Goal: Task Accomplishment & Management: Manage account settings

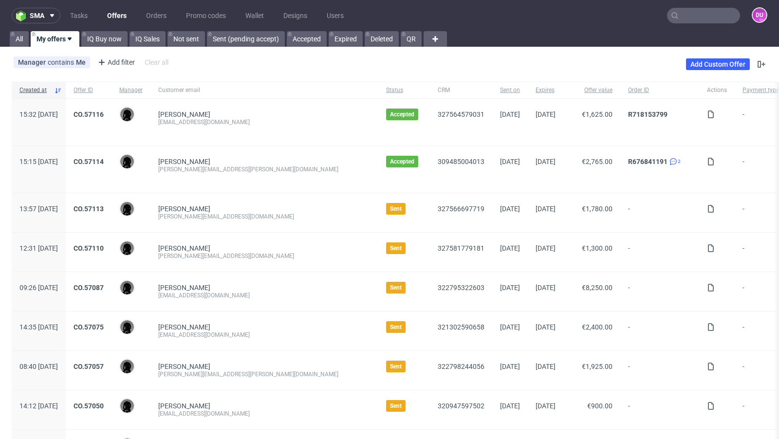
click at [696, 17] on input "text" at bounding box center [703, 16] width 73 height 16
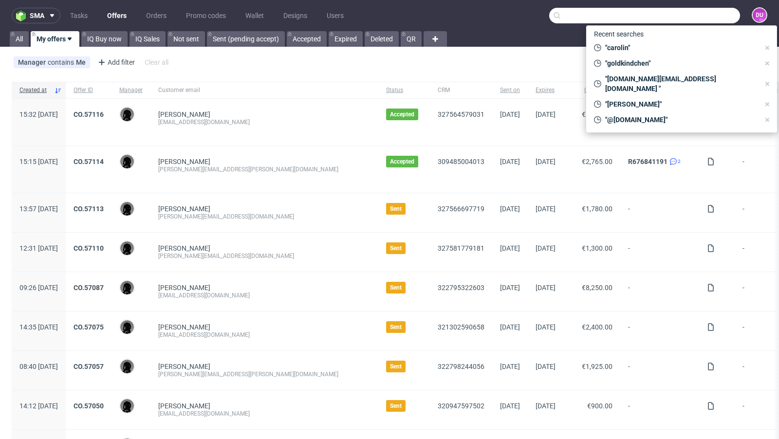
paste input "[EMAIL_ADDRESS][DOMAIN_NAME]"
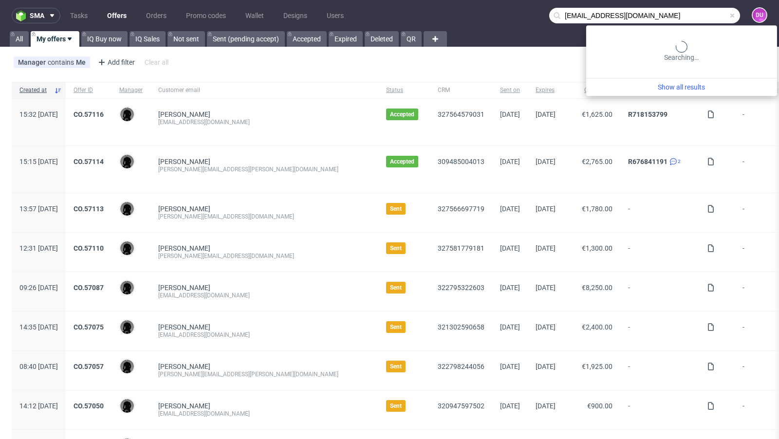
type input "[EMAIL_ADDRESS][DOMAIN_NAME]"
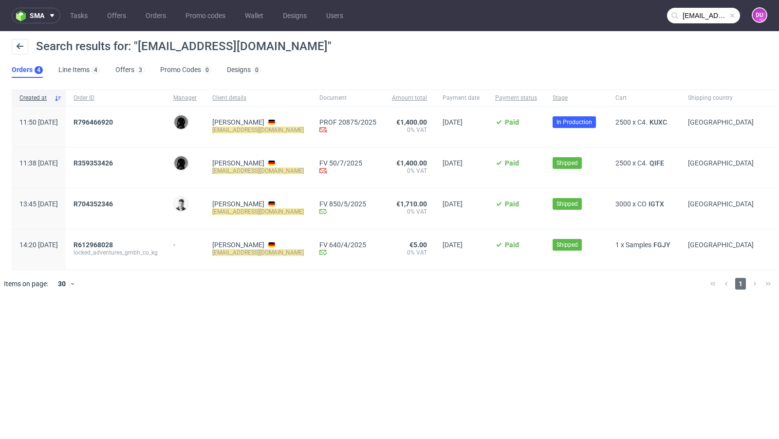
click at [356, 48] on div "Search results for: "vh@locked-adventures.de"" at bounding box center [390, 50] width 756 height 23
click at [662, 121] on span "KUXC" at bounding box center [658, 122] width 21 height 8
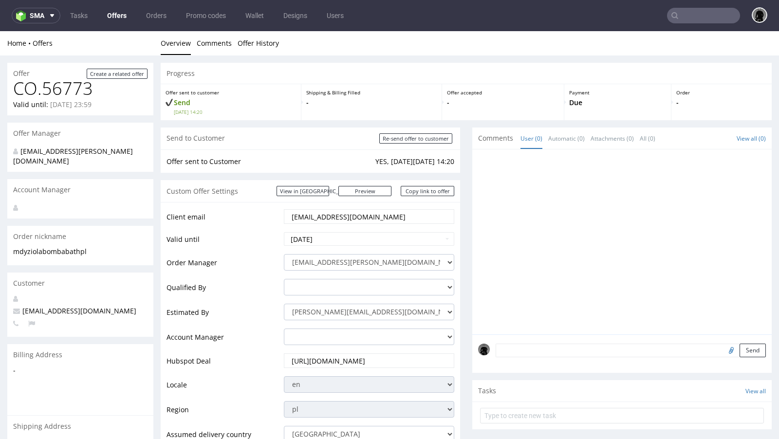
click at [117, 18] on link "Offers" at bounding box center [116, 16] width 31 height 16
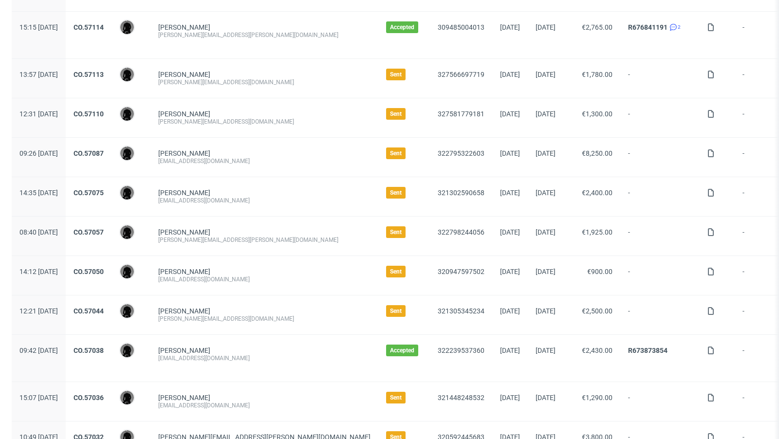
scroll to position [143, 0]
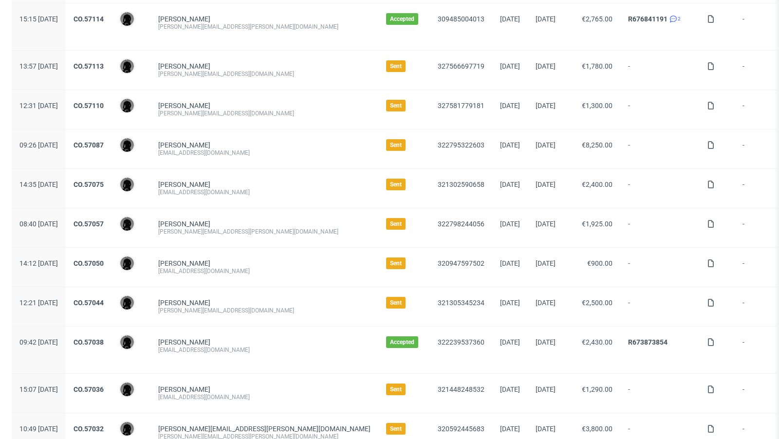
click at [236, 195] on div "Simon Derutter simonderutter@gmail.com" at bounding box center [264, 188] width 228 height 39
click at [226, 189] on div "[EMAIL_ADDRESS][DOMAIN_NAME]" at bounding box center [264, 192] width 212 height 8
copy div "[EMAIL_ADDRESS][DOMAIN_NAME]"
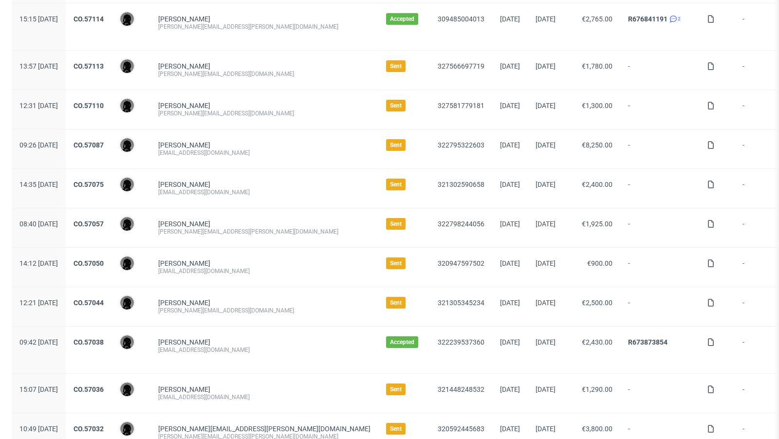
click at [271, 220] on div "[PERSON_NAME]" at bounding box center [264, 224] width 212 height 8
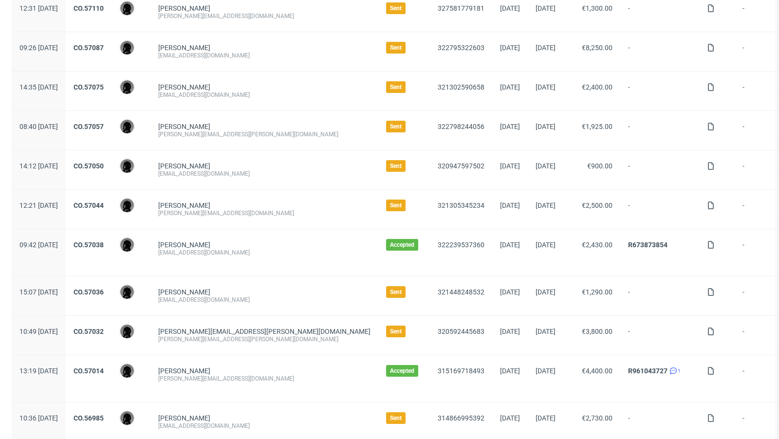
scroll to position [275, 0]
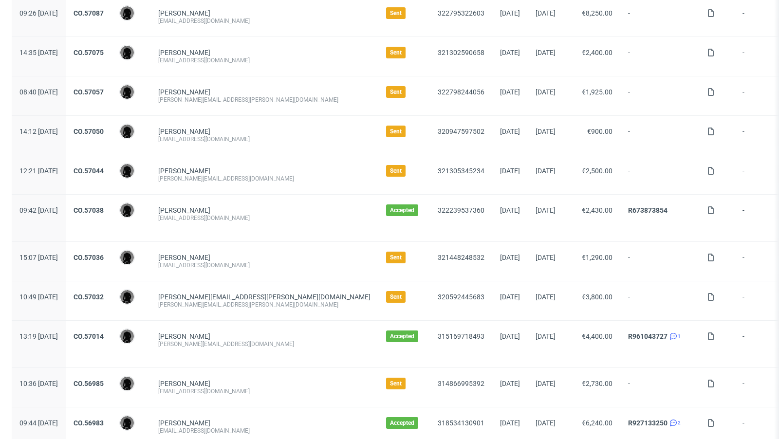
click at [251, 303] on div "[PERSON_NAME][EMAIL_ADDRESS][PERSON_NAME][DOMAIN_NAME]" at bounding box center [264, 305] width 212 height 8
copy div "[PERSON_NAME][EMAIL_ADDRESS][PERSON_NAME][DOMAIN_NAME]"
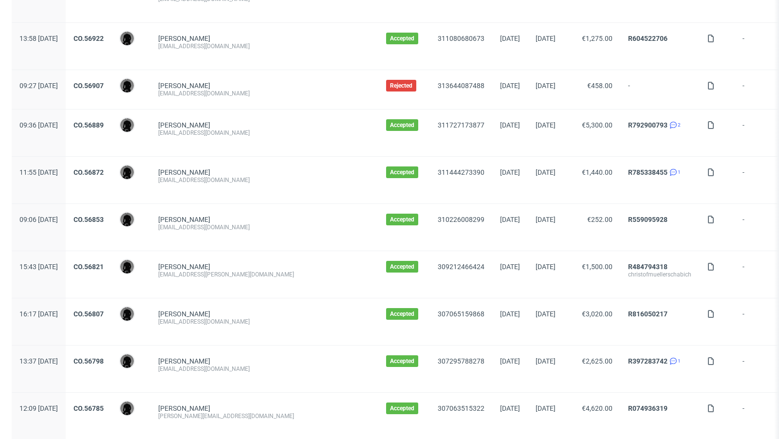
scroll to position [1007, 0]
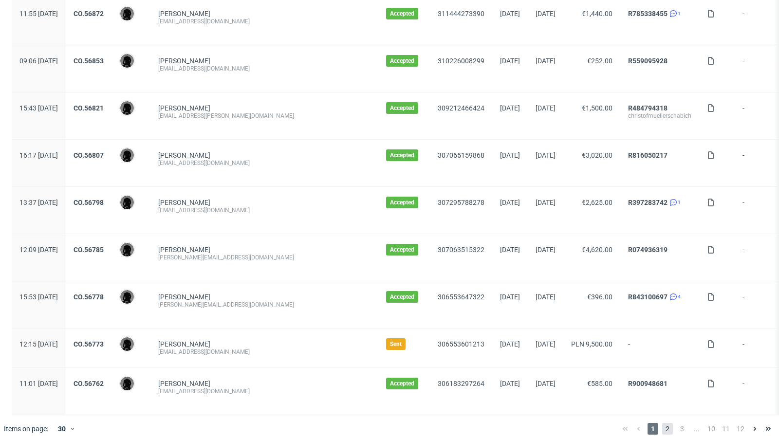
click at [662, 423] on span "2" at bounding box center [667, 429] width 11 height 12
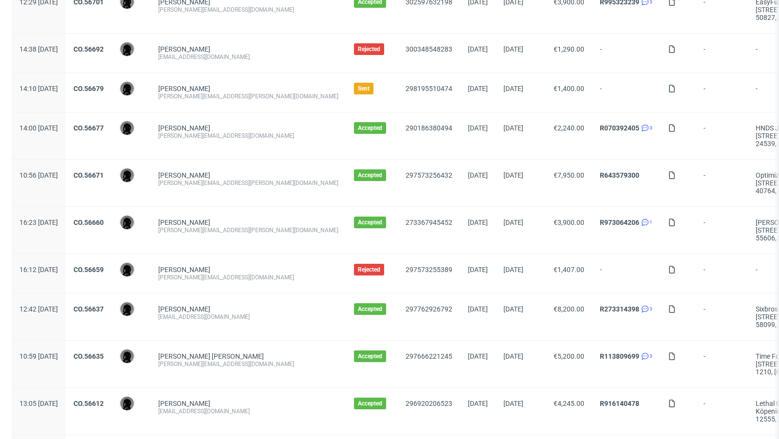
scroll to position [374, 0]
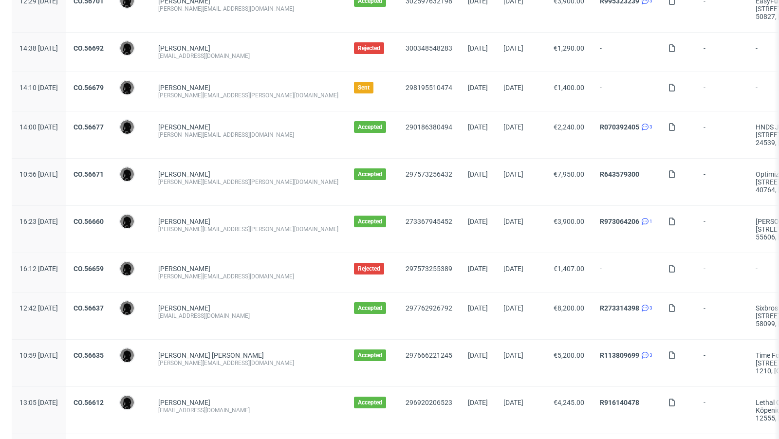
click at [212, 92] on div "[PERSON_NAME][EMAIL_ADDRESS][PERSON_NAME][DOMAIN_NAME]" at bounding box center [248, 96] width 180 height 8
copy div "[PERSON_NAME][EMAIL_ADDRESS][PERSON_NAME][DOMAIN_NAME]"
click at [270, 138] on span "Emilie Steinert emilie@hnds.de" at bounding box center [248, 134] width 180 height 23
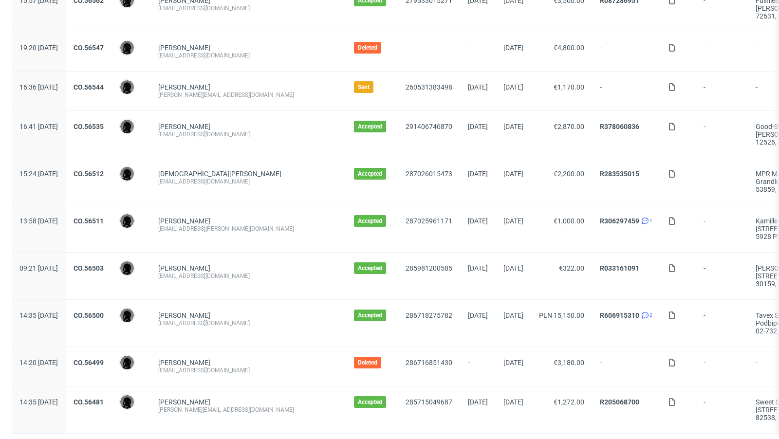
scroll to position [1023, 0]
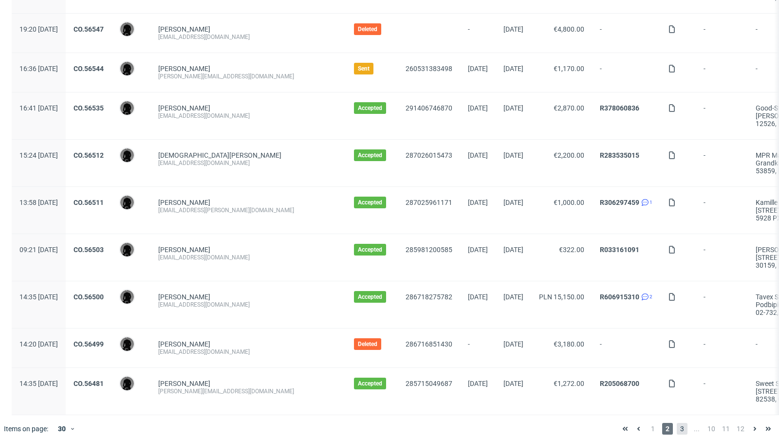
click at [677, 423] on span "3" at bounding box center [682, 429] width 11 height 12
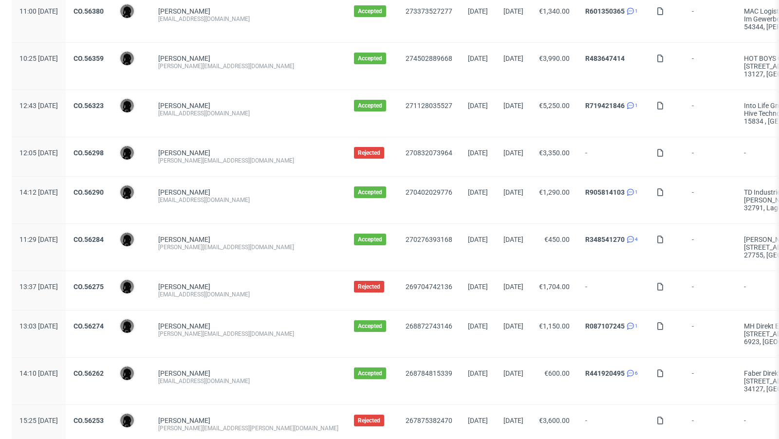
scroll to position [1046, 0]
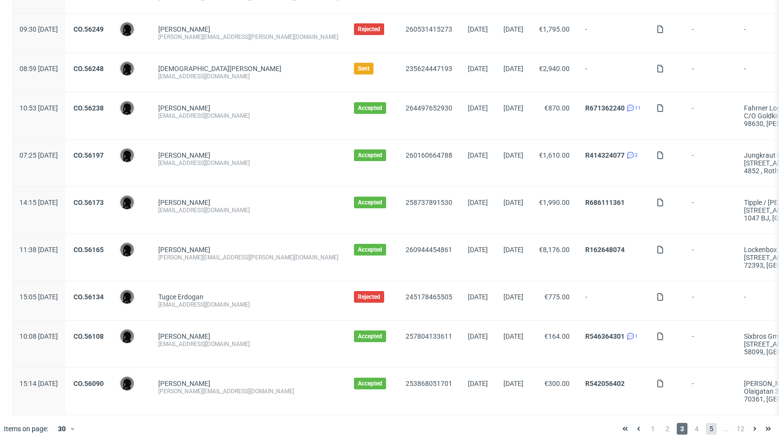
click at [706, 423] on span "5" at bounding box center [711, 429] width 11 height 12
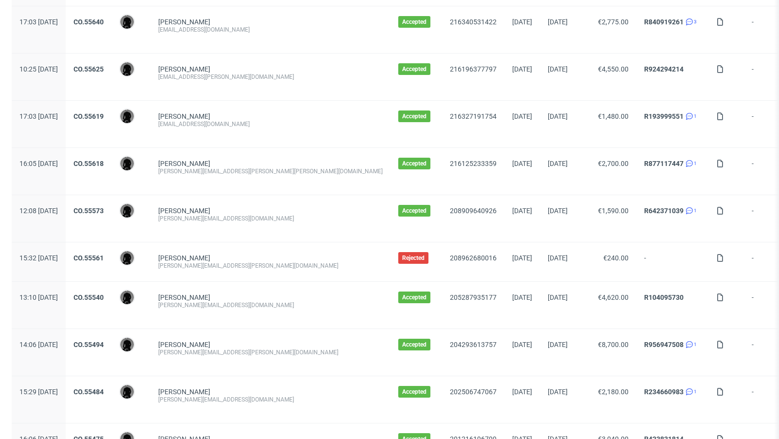
scroll to position [134, 0]
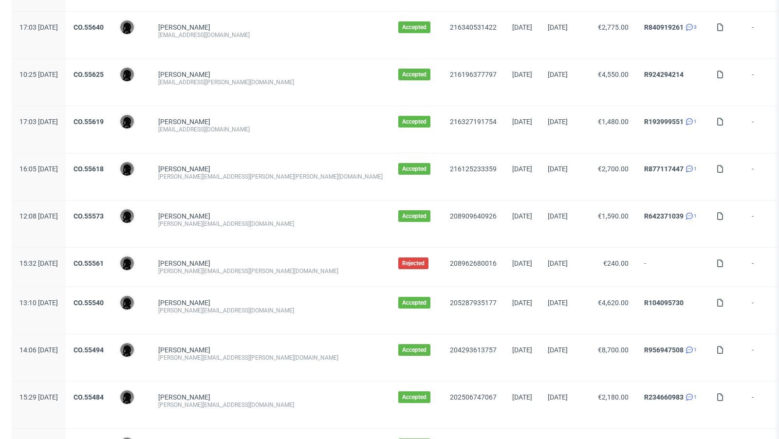
click at [211, 222] on div "dominic@unahealth.io" at bounding box center [270, 224] width 224 height 8
copy div "dominic@unahealth.io"
click at [264, 224] on div "dominic@unahealth.io" at bounding box center [270, 224] width 224 height 8
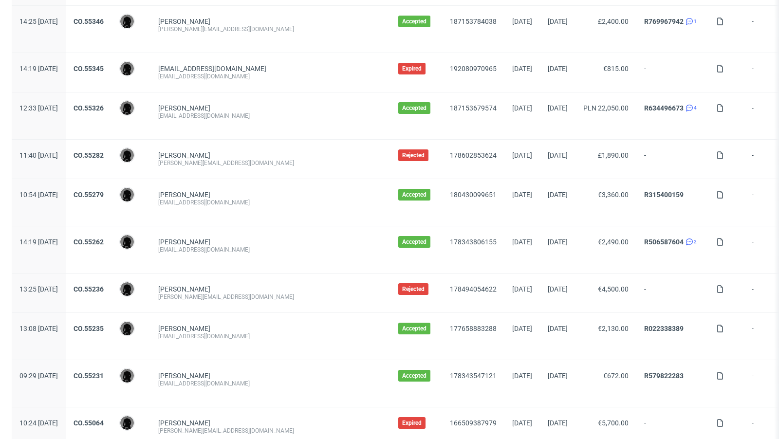
scroll to position [929, 0]
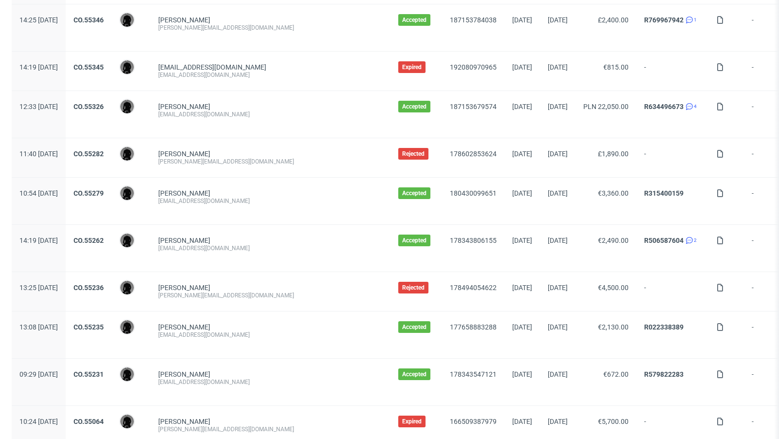
click at [208, 197] on div "info@kpop-town.de" at bounding box center [270, 201] width 224 height 8
copy div "info@kpop-town.de"
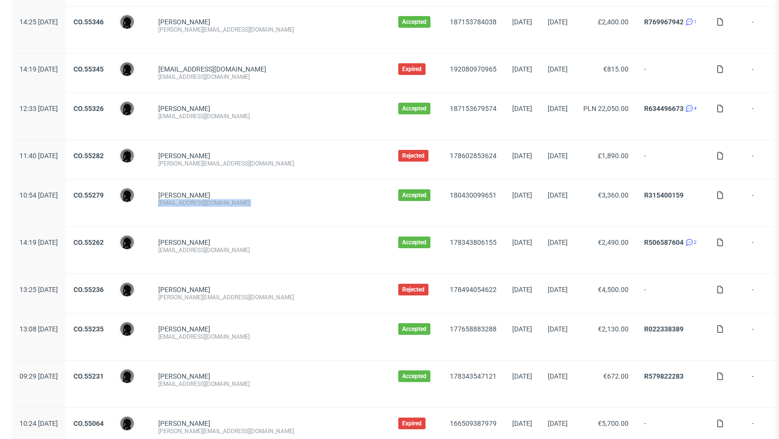
scroll to position [928, 0]
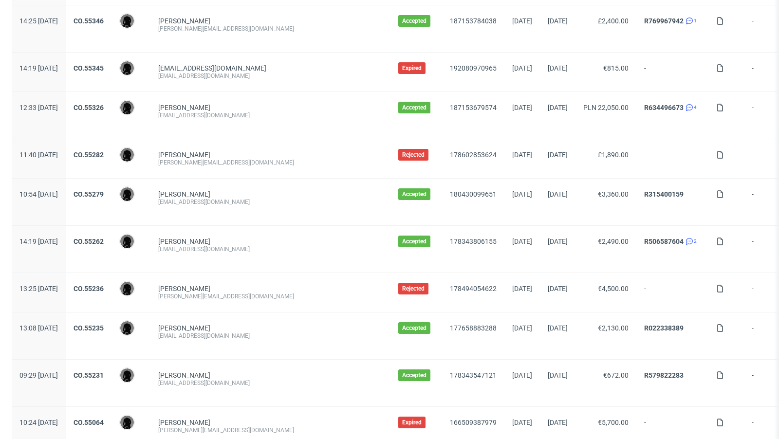
click at [226, 293] on div "laura@talking-hands.net" at bounding box center [270, 297] width 224 height 8
copy div "laura@talking-hands.net"
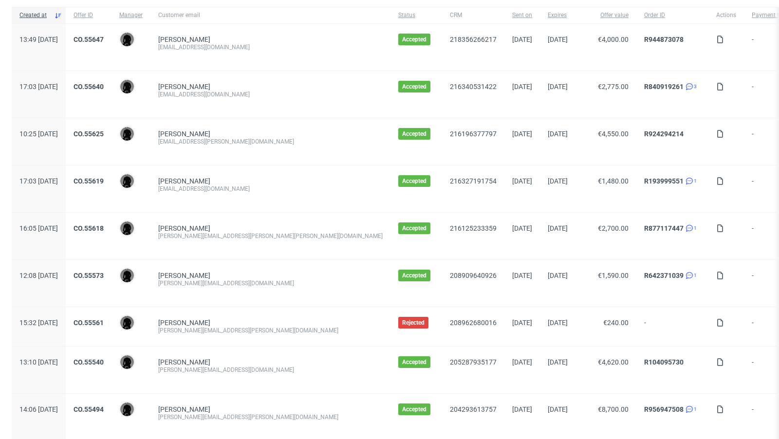
scroll to position [72, 0]
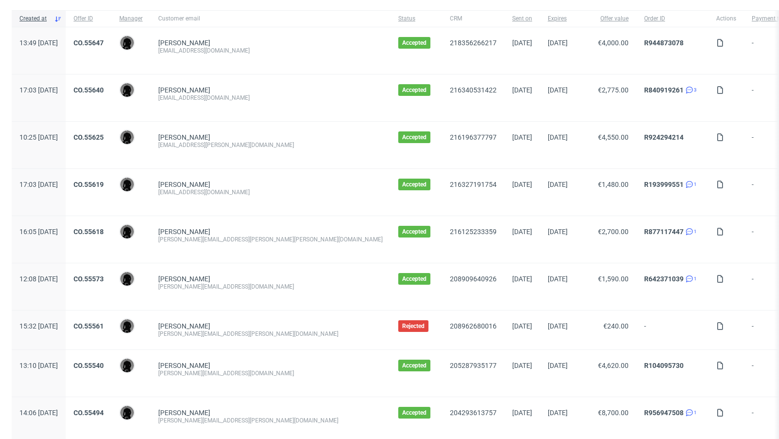
click at [247, 239] on div "maria.schrickel@chrestensen.com" at bounding box center [270, 240] width 224 height 8
copy div "maria.schrickel@chrestensen.com"
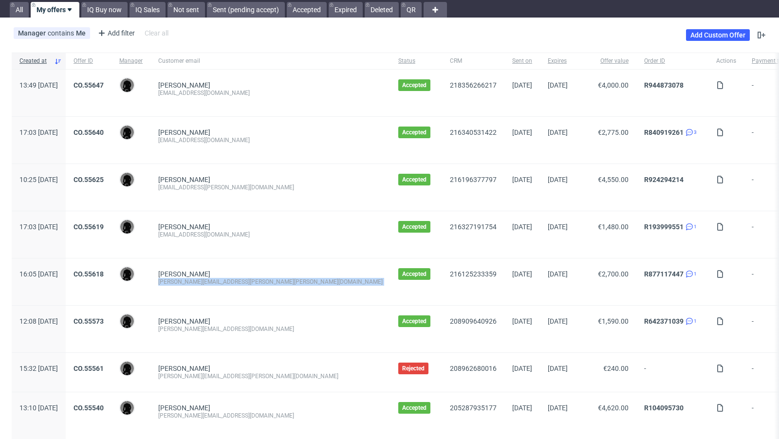
scroll to position [5, 0]
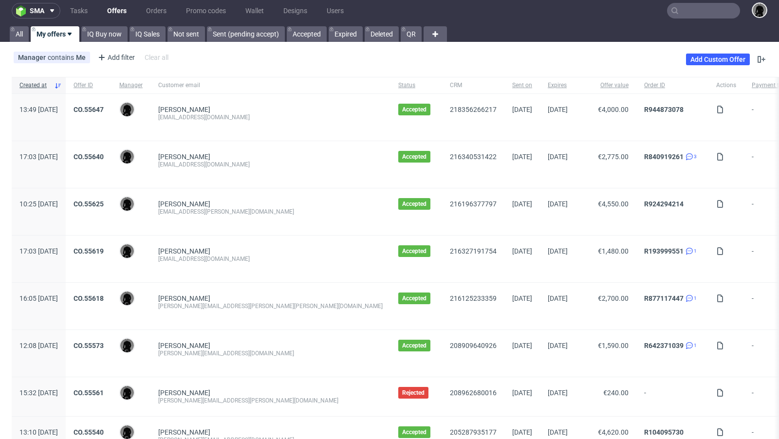
click at [218, 166] on div "bevmay@maysama.com" at bounding box center [270, 165] width 224 height 8
copy div "bevmay@maysama.com"
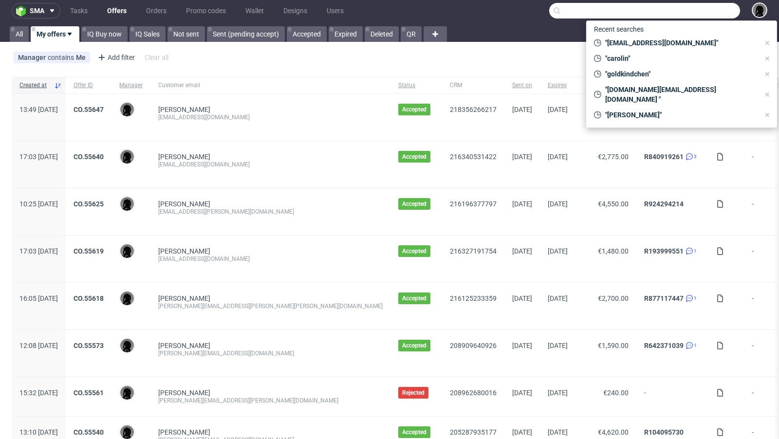
click at [687, 7] on input "text" at bounding box center [644, 11] width 191 height 16
paste input "bevmay@maysama.com"
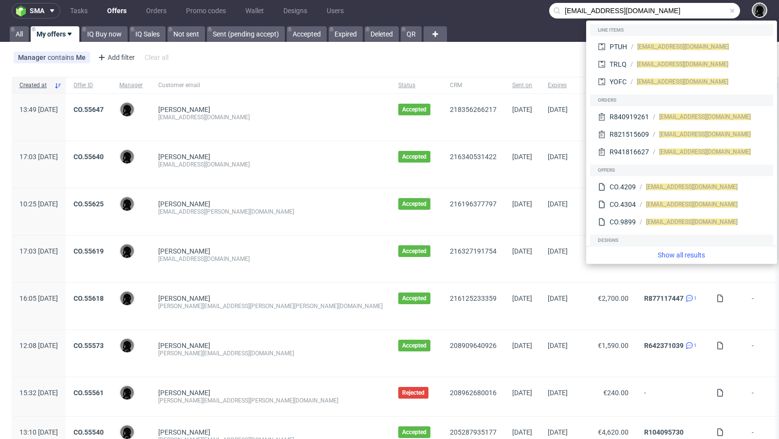
drag, startPoint x: 580, startPoint y: 10, endPoint x: 516, endPoint y: 8, distance: 63.8
click at [516, 8] on nav "sma Tasks Offers Orders Promo codes Wallet Designs Users bevmay@maysama.com" at bounding box center [389, 10] width 779 height 31
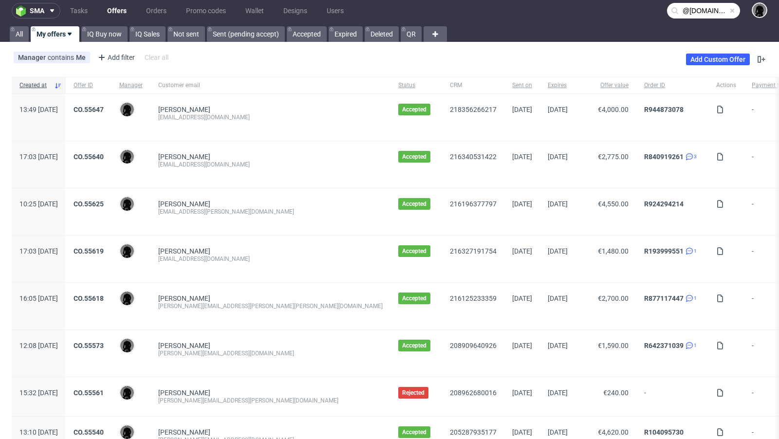
type input "@maysama.com"
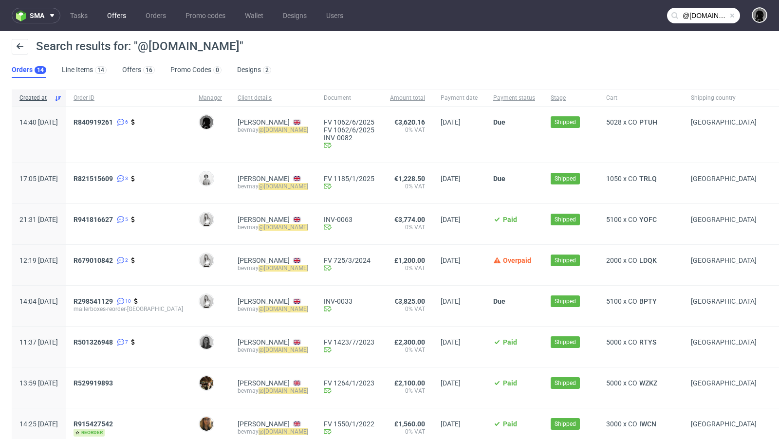
click at [116, 19] on link "Offers" at bounding box center [116, 16] width 31 height 16
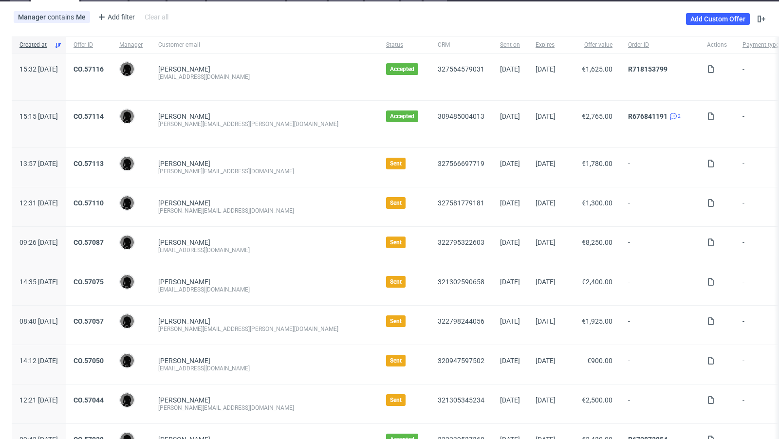
scroll to position [53, 0]
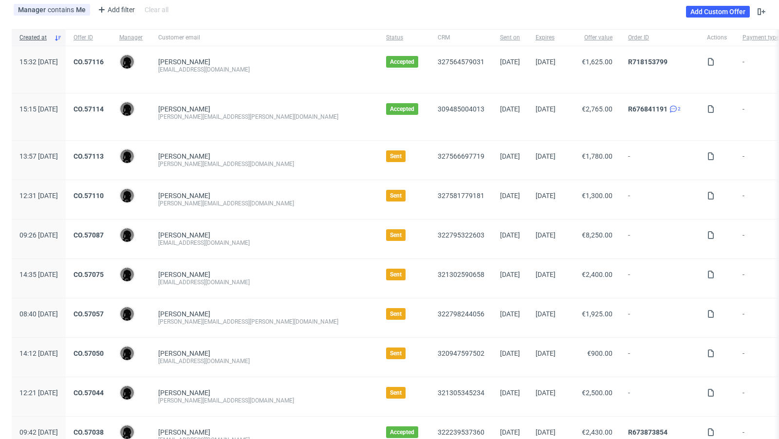
click at [225, 318] on div "[PERSON_NAME][EMAIL_ADDRESS][PERSON_NAME][DOMAIN_NAME]" at bounding box center [264, 322] width 212 height 8
click at [210, 311] on link "[PERSON_NAME]" at bounding box center [184, 314] width 52 height 8
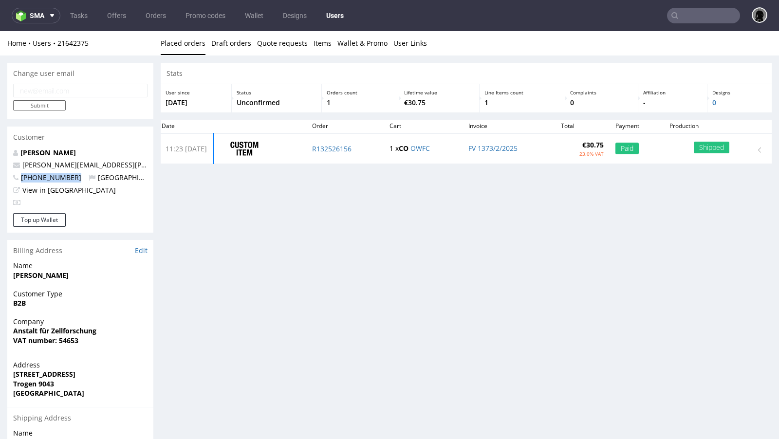
drag, startPoint x: 75, startPoint y: 176, endPoint x: 17, endPoint y: 176, distance: 57.5
click at [17, 176] on p "+491721047207 Switzerland" at bounding box center [80, 178] width 134 height 10
copy span "+491721047207"
click at [115, 12] on link "Offers" at bounding box center [116, 16] width 31 height 16
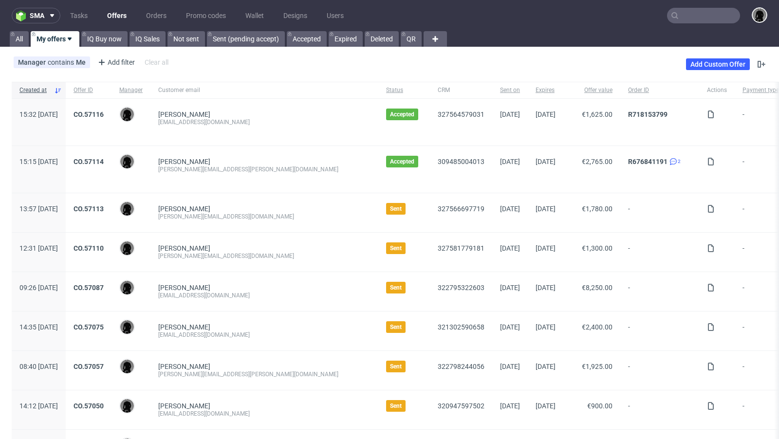
click at [116, 18] on link "Offers" at bounding box center [116, 16] width 31 height 16
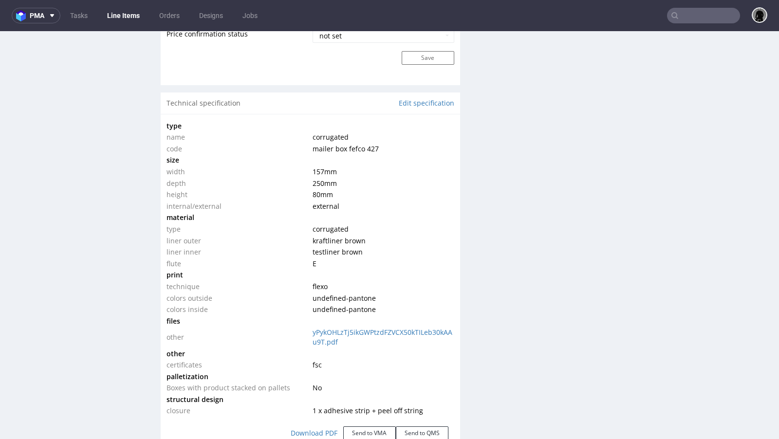
scroll to position [919, 0]
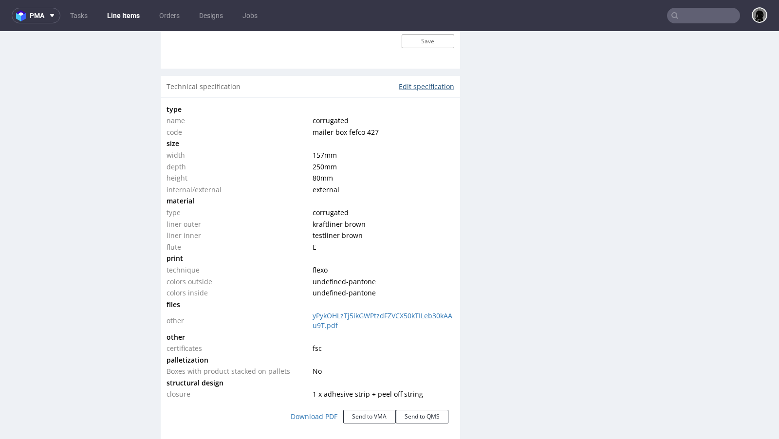
click at [426, 87] on link "Edit specification" at bounding box center [427, 87] width 56 height 10
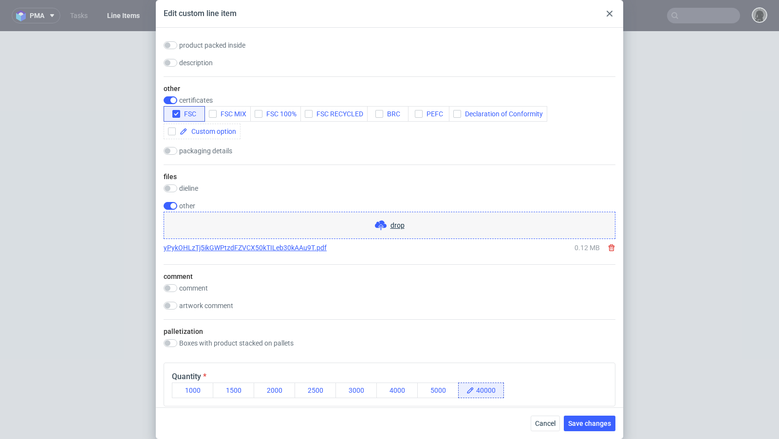
scroll to position [882, 0]
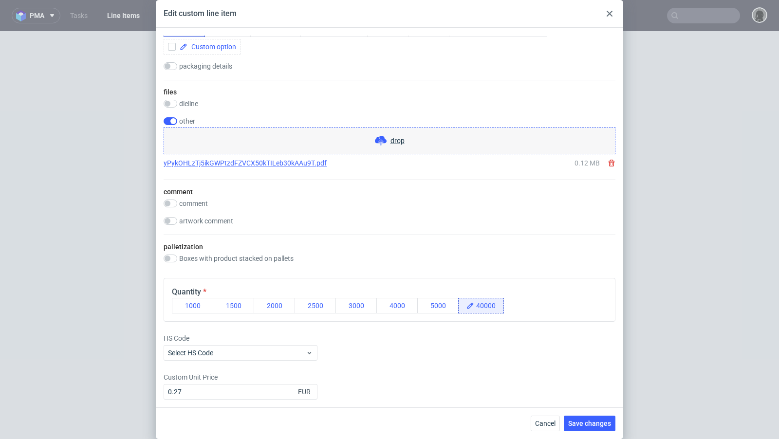
click at [611, 160] on icon at bounding box center [612, 163] width 8 height 8
checkbox input "false"
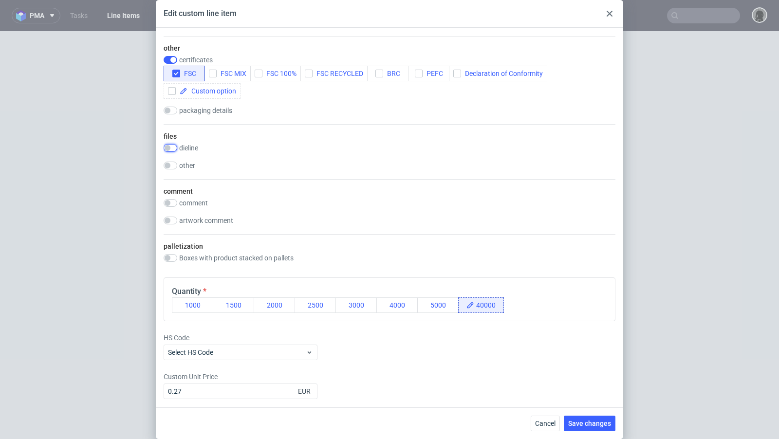
click at [172, 147] on input "checkbox" at bounding box center [171, 148] width 14 height 8
checkbox input "true"
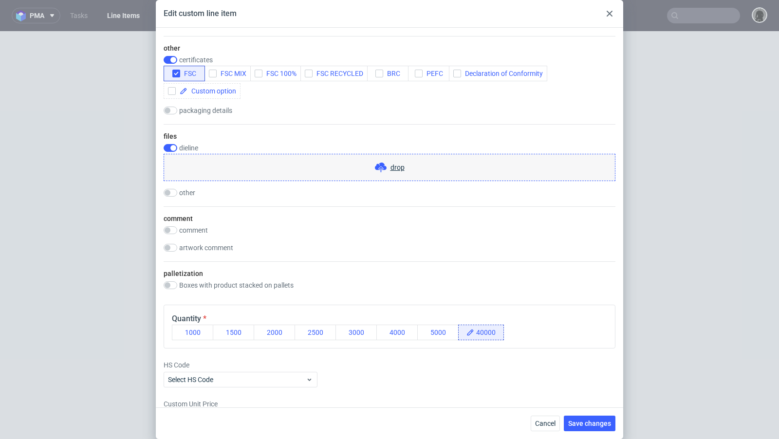
click at [427, 164] on div "drop" at bounding box center [390, 167] width 452 height 27
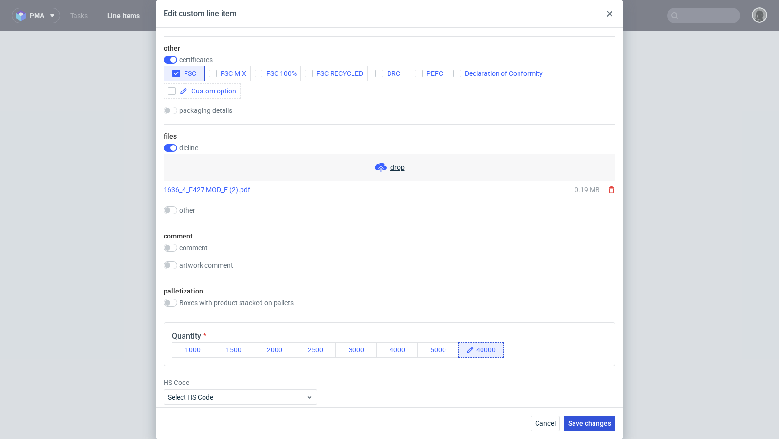
click at [598, 426] on span "Save changes" at bounding box center [589, 423] width 43 height 7
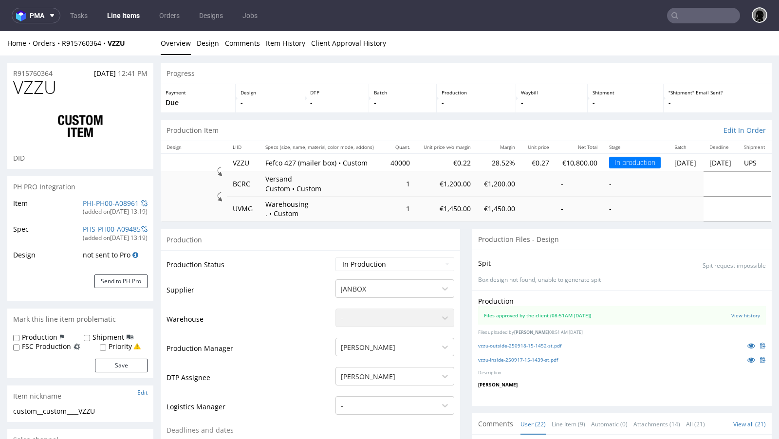
scroll to position [854, 0]
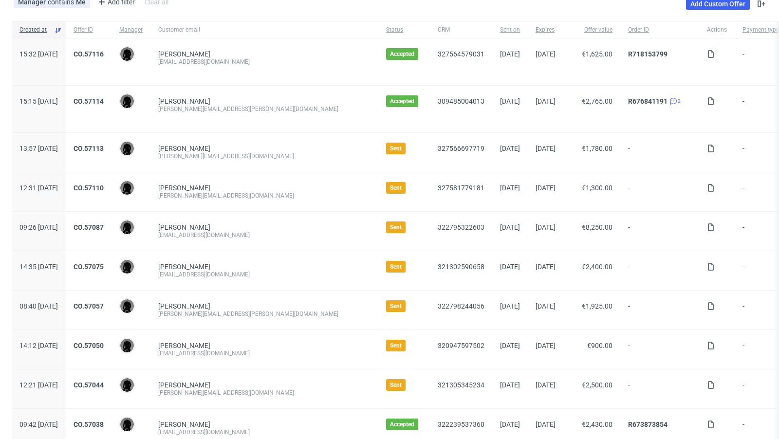
scroll to position [61, 0]
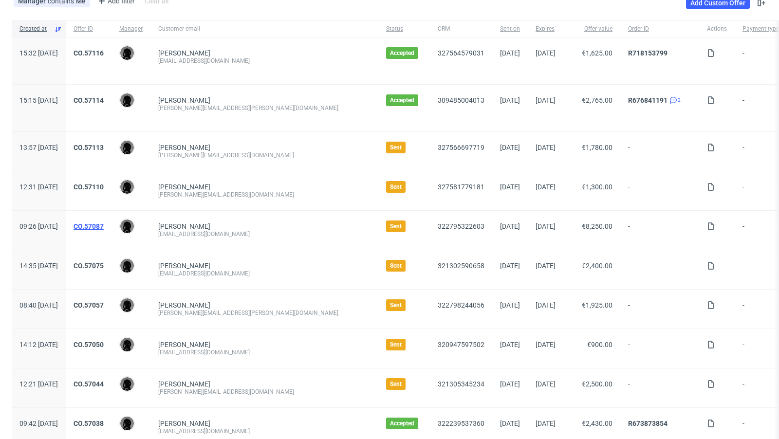
click at [104, 224] on link "CO.57087" at bounding box center [89, 227] width 30 height 8
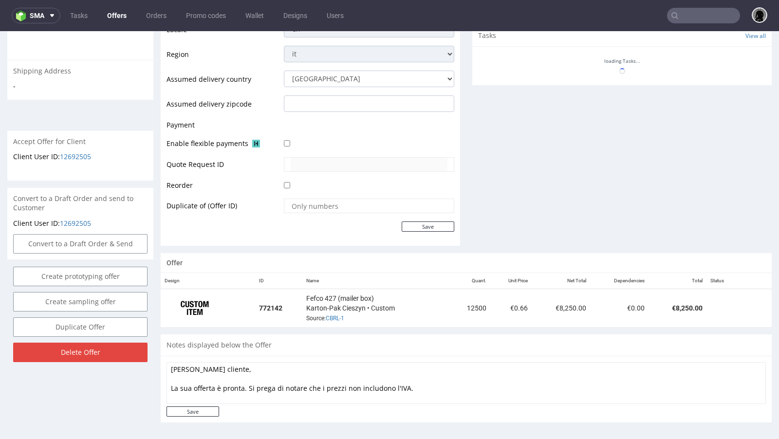
scroll to position [367, 0]
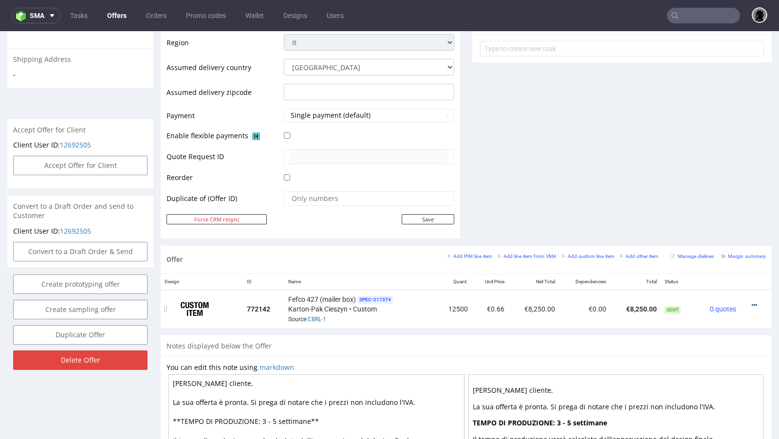
click at [752, 303] on icon at bounding box center [754, 305] width 5 height 7
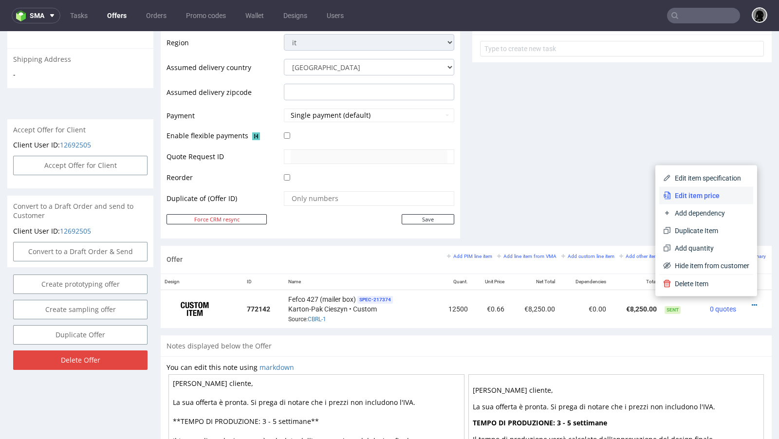
click at [702, 203] on li "Edit item price" at bounding box center [706, 196] width 94 height 18
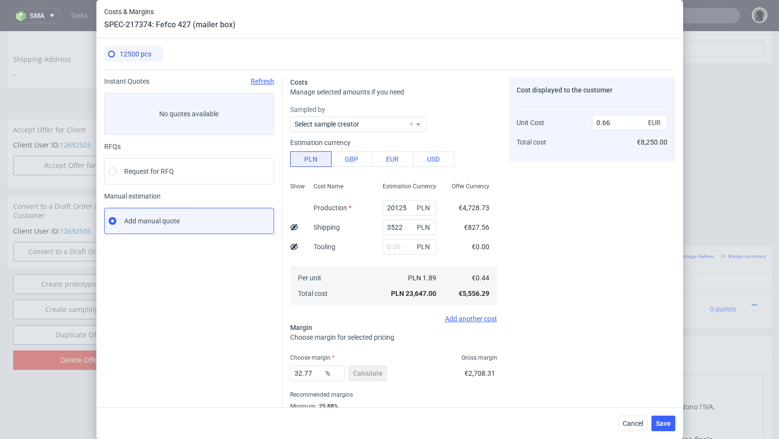
scroll to position [33, 0]
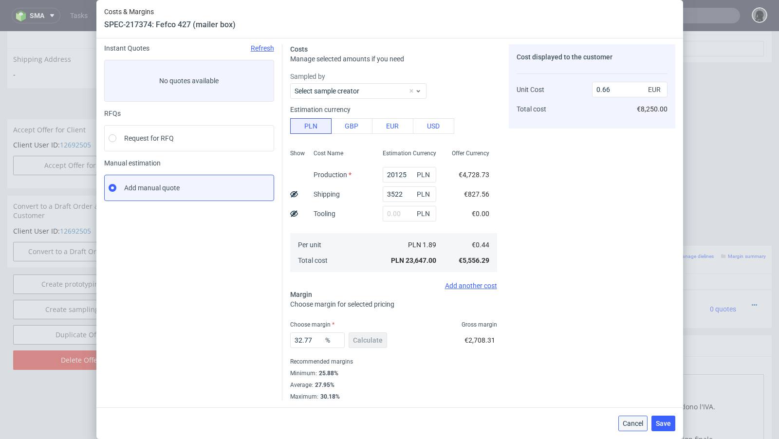
click at [619, 425] on button "Cancel" at bounding box center [632, 424] width 29 height 16
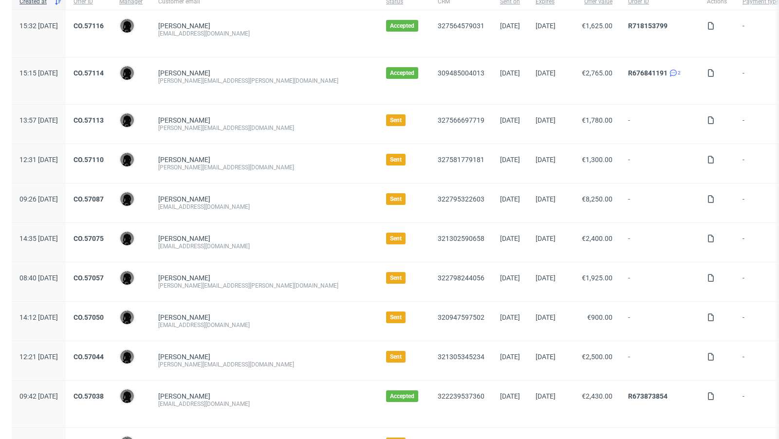
scroll to position [97, 0]
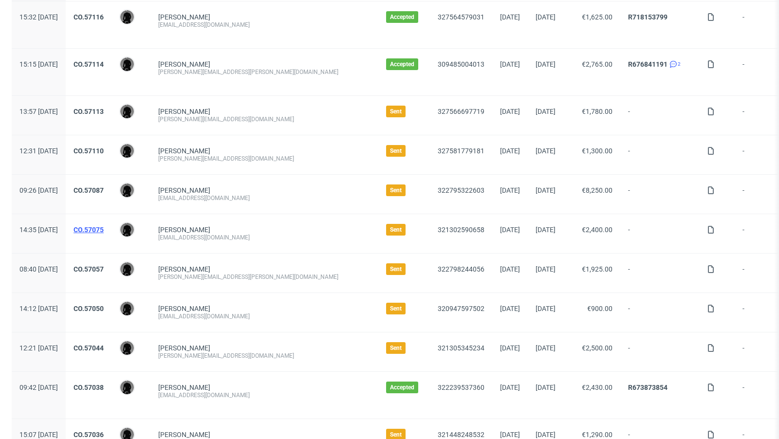
click at [104, 226] on link "CO.57075" at bounding box center [89, 230] width 30 height 8
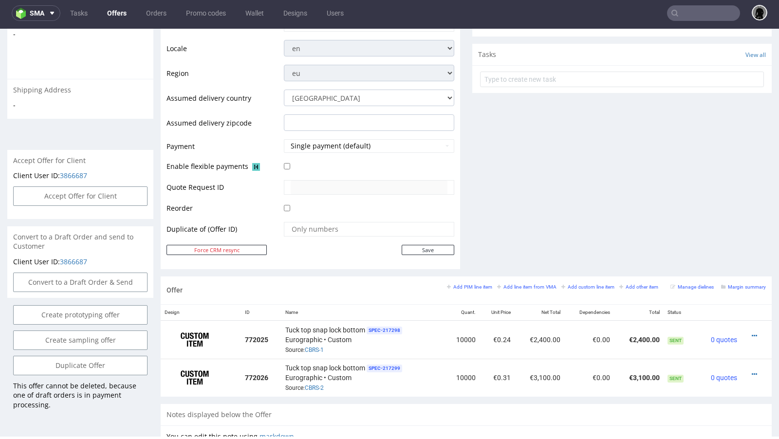
scroll to position [571, 0]
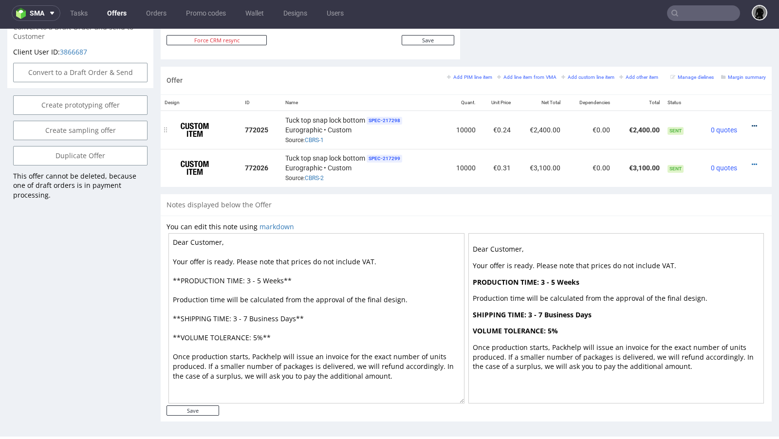
click at [752, 123] on icon at bounding box center [754, 126] width 5 height 7
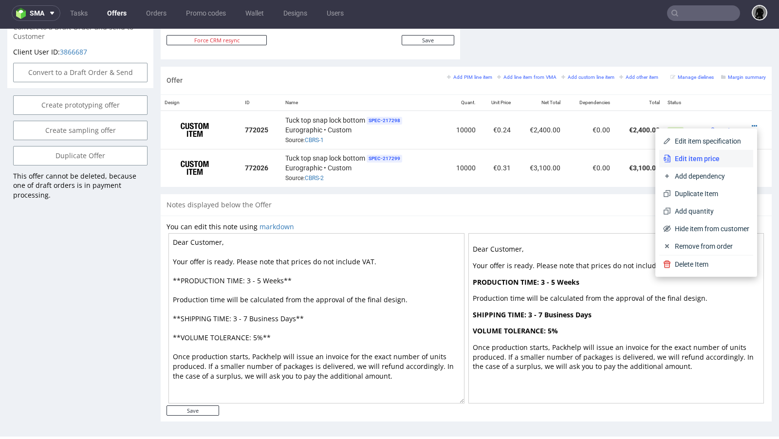
click at [700, 159] on span "Edit item price" at bounding box center [710, 159] width 78 height 10
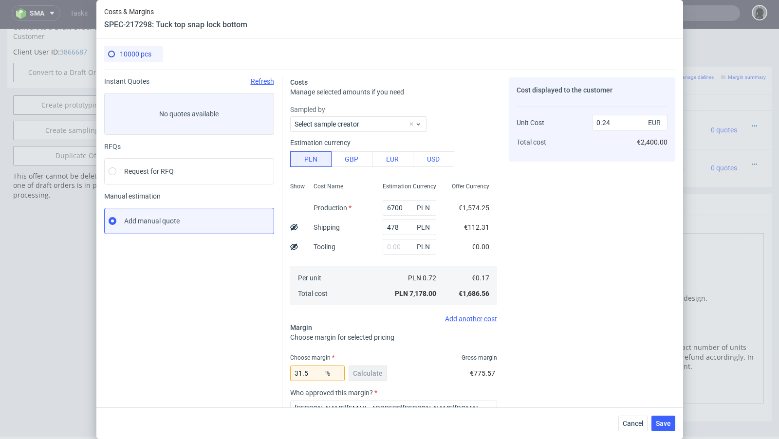
scroll to position [103, 0]
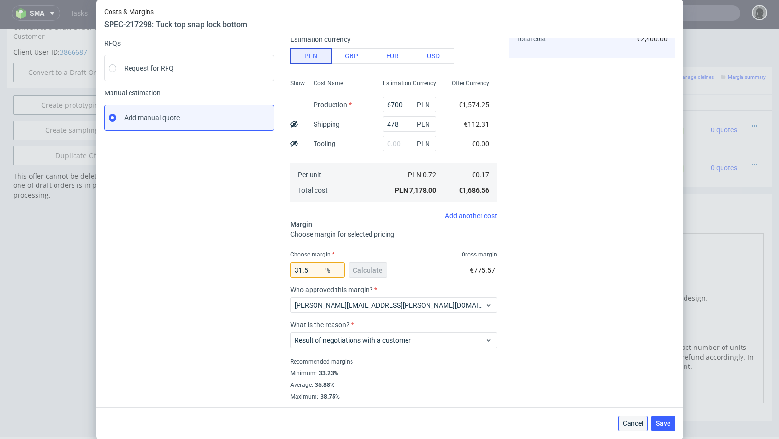
click at [631, 425] on span "Cancel" at bounding box center [633, 423] width 20 height 7
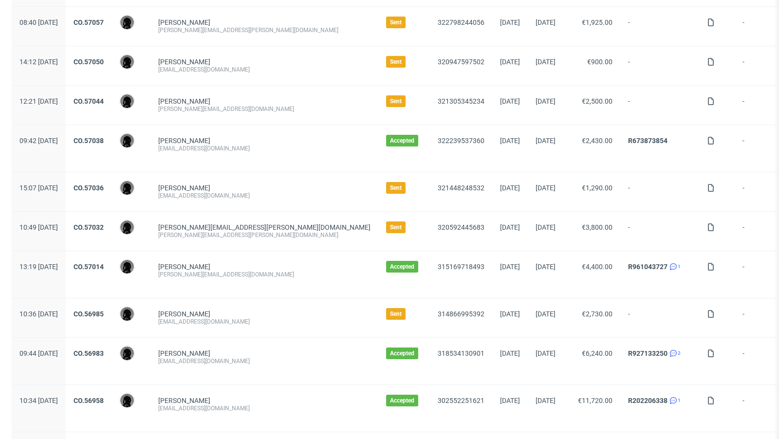
scroll to position [346, 0]
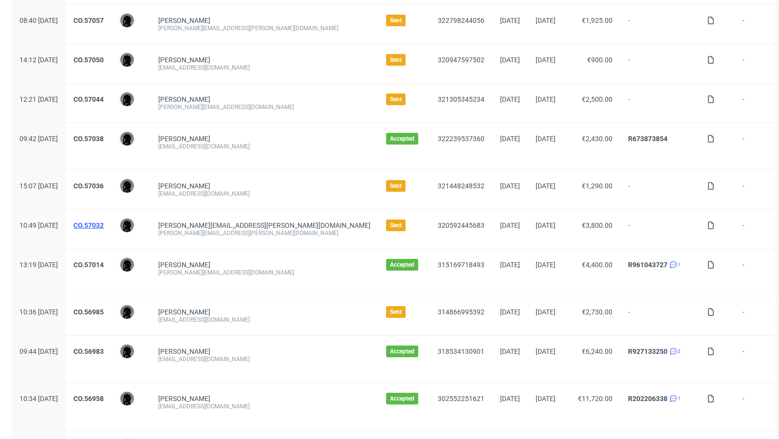
click at [104, 223] on link "CO.57032" at bounding box center [89, 226] width 30 height 8
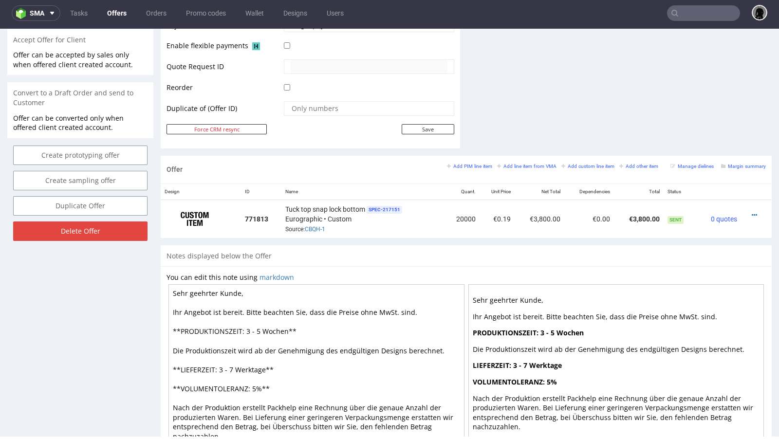
scroll to position [484, 0]
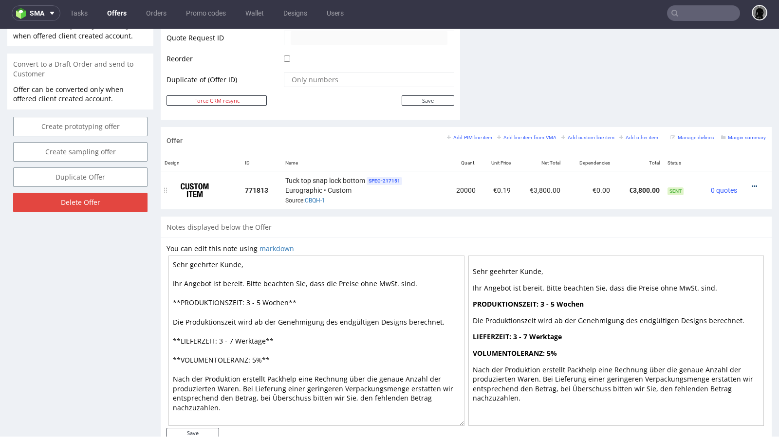
click at [752, 183] on icon at bounding box center [754, 186] width 5 height 7
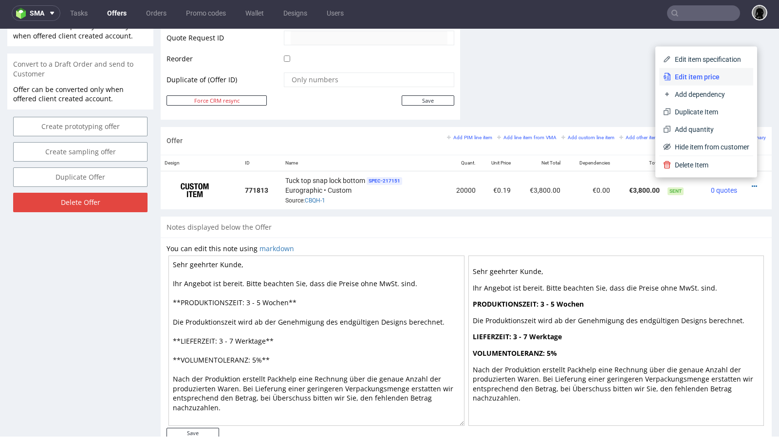
click at [686, 75] on span "Edit item price" at bounding box center [710, 77] width 78 height 10
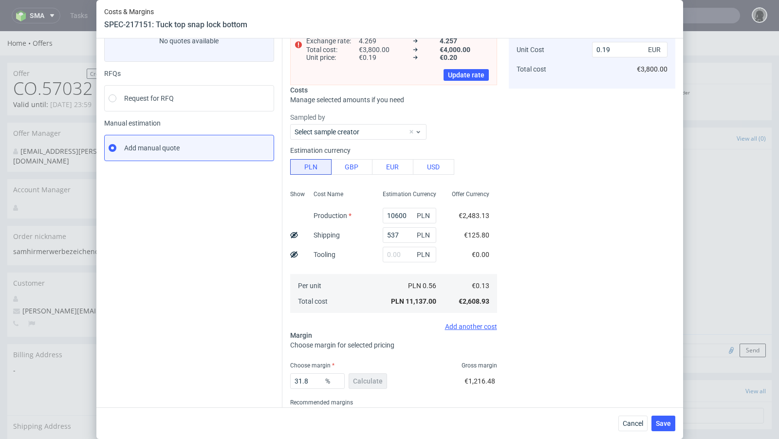
scroll to position [113, 0]
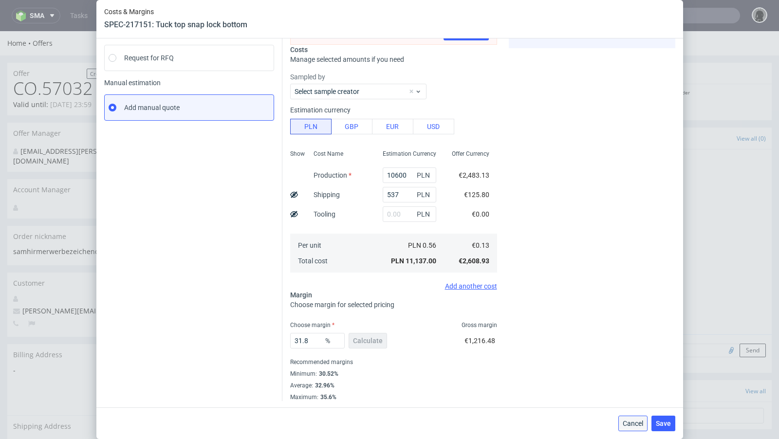
click at [628, 421] on span "Cancel" at bounding box center [633, 423] width 20 height 7
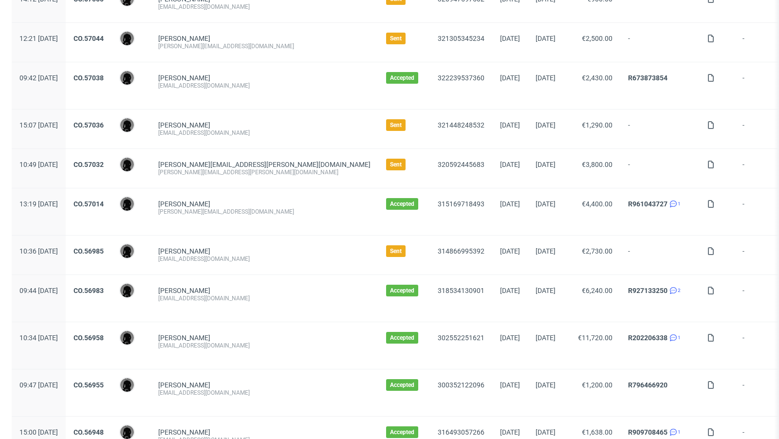
scroll to position [434, 0]
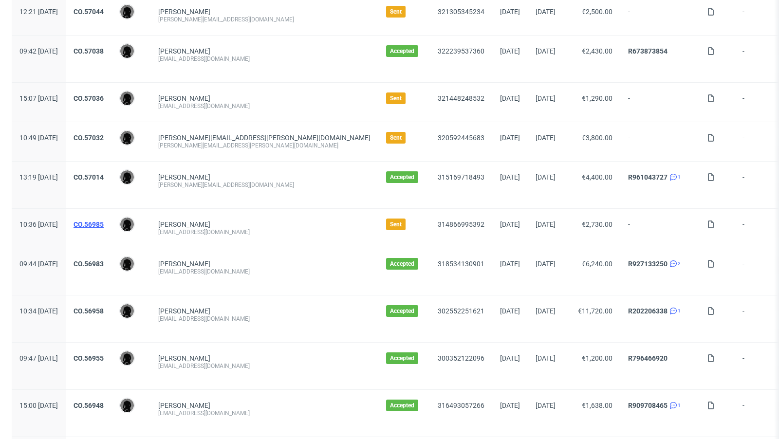
click at [104, 222] on link "CO.56985" at bounding box center [89, 225] width 30 height 8
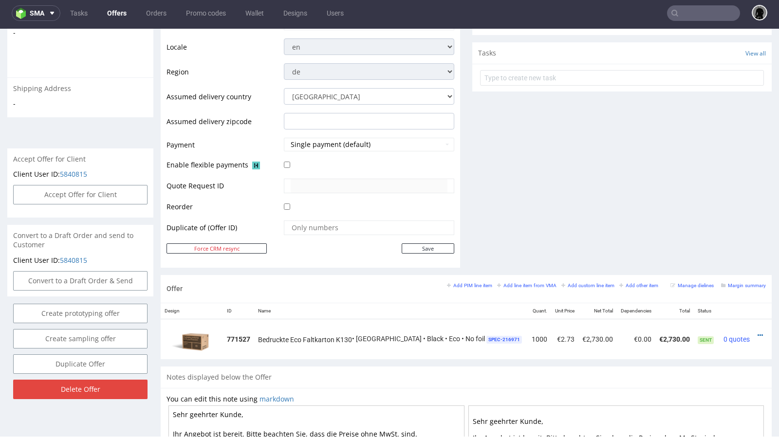
scroll to position [456, 0]
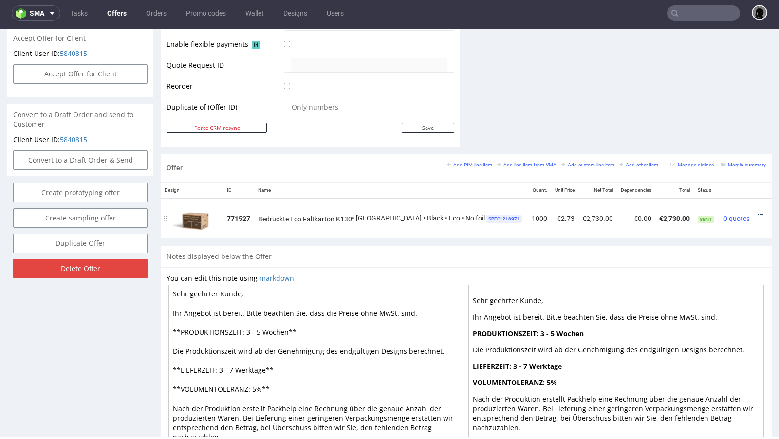
click at [758, 211] on icon at bounding box center [760, 214] width 5 height 7
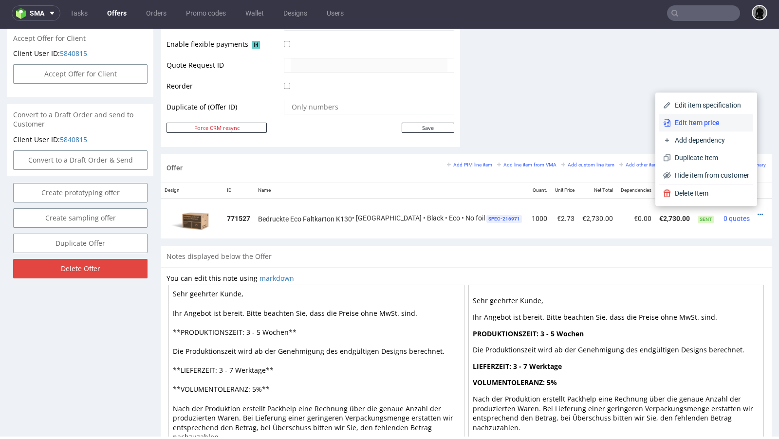
click at [683, 120] on span "Edit item price" at bounding box center [710, 123] width 78 height 10
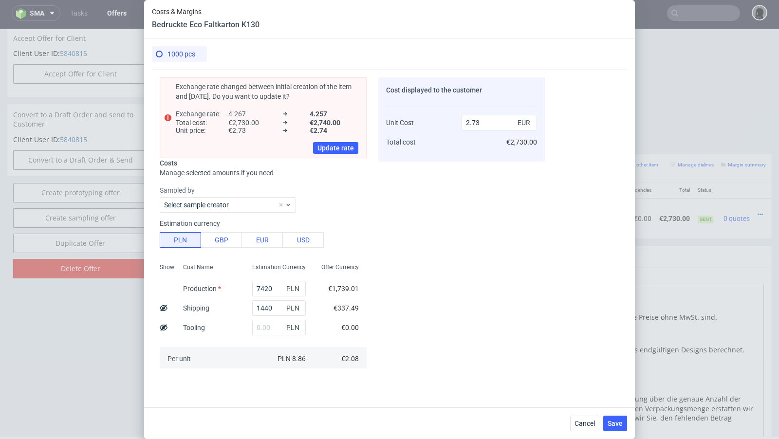
scroll to position [215, 0]
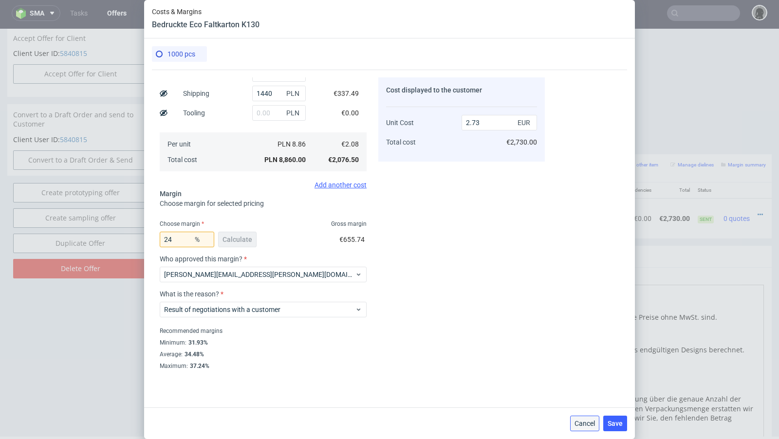
click at [588, 426] on span "Cancel" at bounding box center [585, 423] width 20 height 7
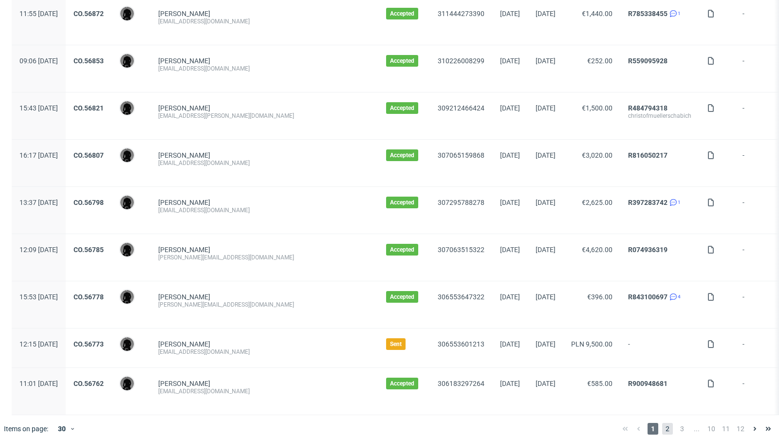
click at [662, 426] on span "2" at bounding box center [667, 429] width 11 height 12
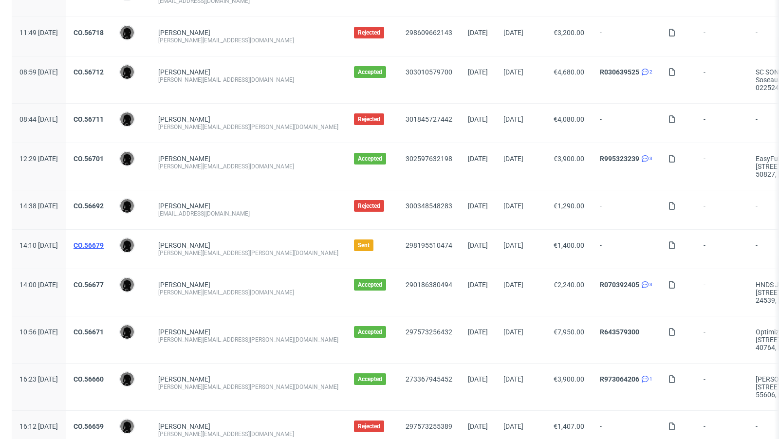
click at [104, 242] on link "CO.56679" at bounding box center [89, 246] width 30 height 8
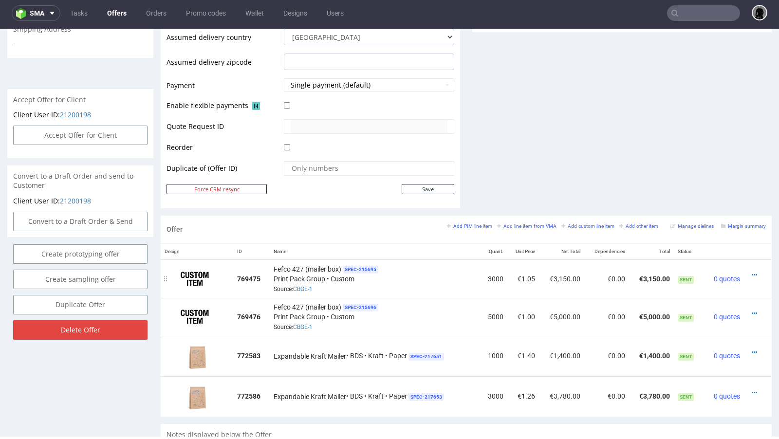
click at [748, 271] on div at bounding box center [755, 275] width 14 height 10
click at [752, 272] on icon at bounding box center [754, 275] width 5 height 7
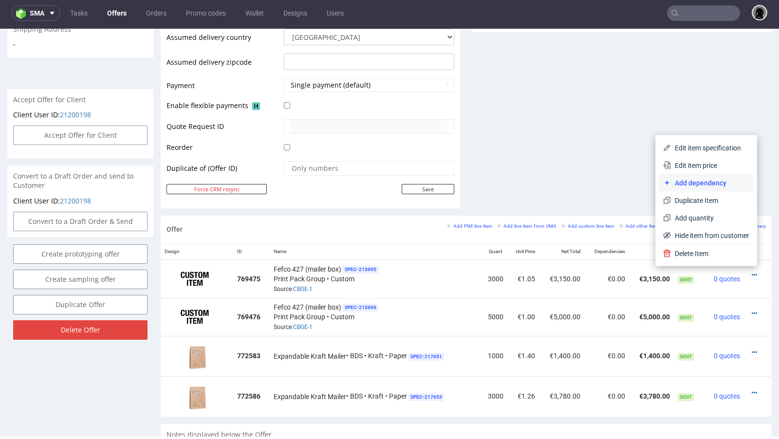
click at [689, 175] on li "Add dependency" at bounding box center [706, 183] width 94 height 18
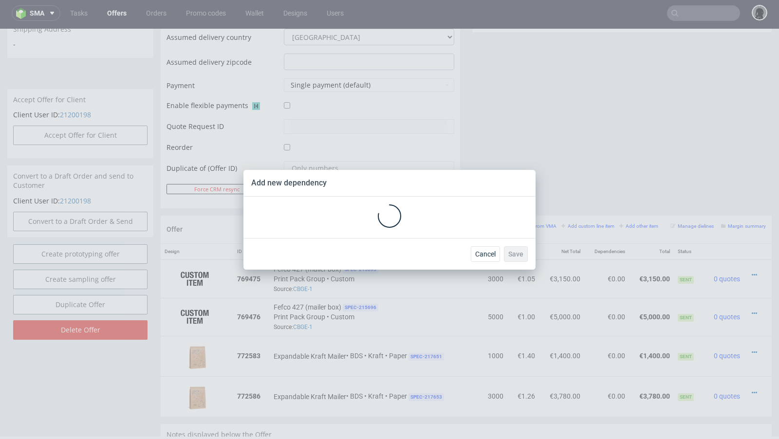
click at [689, 175] on div "Add new dependency Cancel Save" at bounding box center [389, 219] width 779 height 439
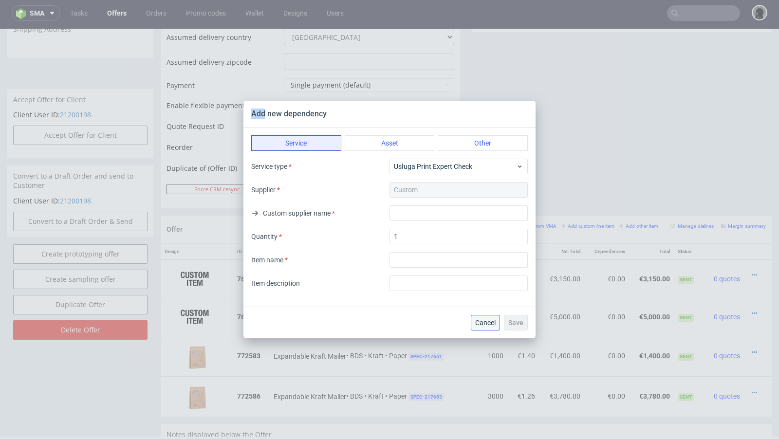
click at [487, 324] on span "Cancel" at bounding box center [485, 322] width 20 height 7
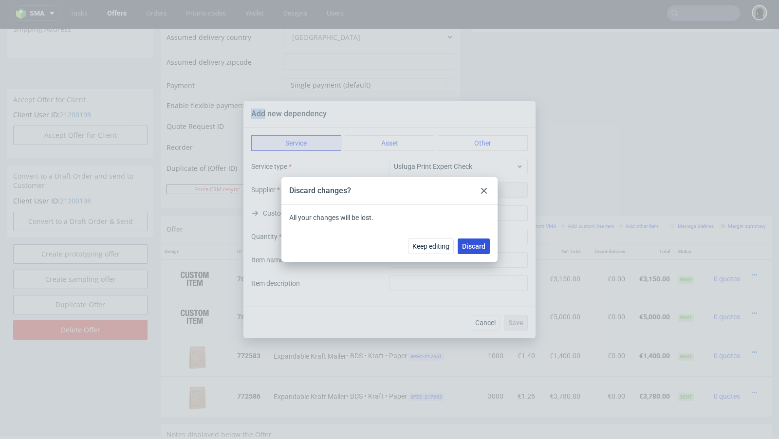
click at [464, 245] on span "Discard" at bounding box center [473, 246] width 23 height 7
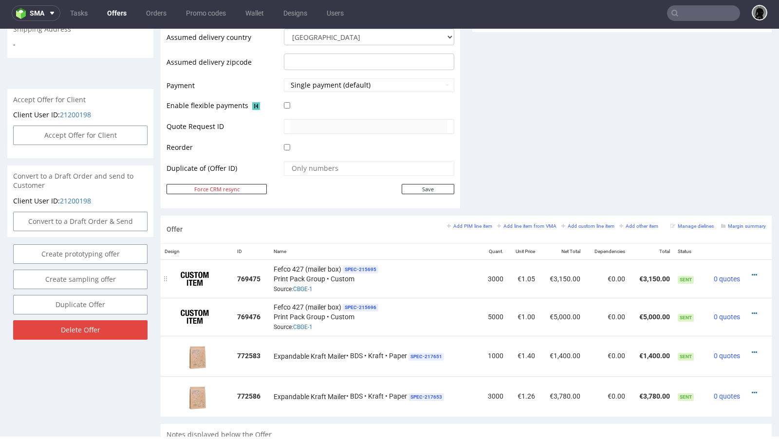
click at [752, 270] on div at bounding box center [755, 275] width 14 height 10
click at [752, 272] on icon at bounding box center [754, 275] width 5 height 7
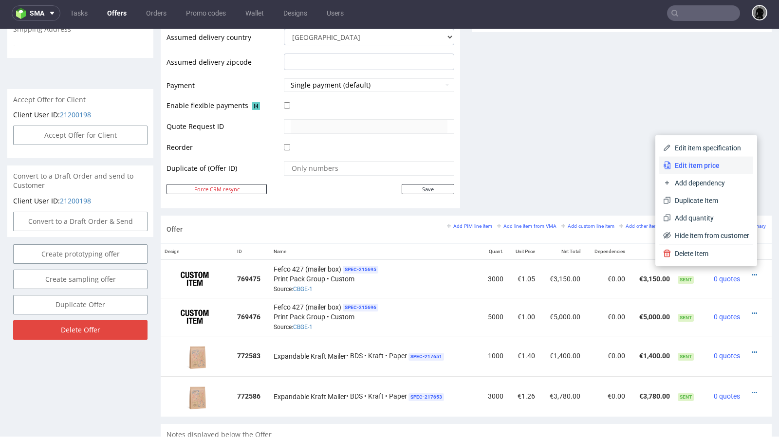
click at [685, 165] on span "Edit item price" at bounding box center [710, 166] width 78 height 10
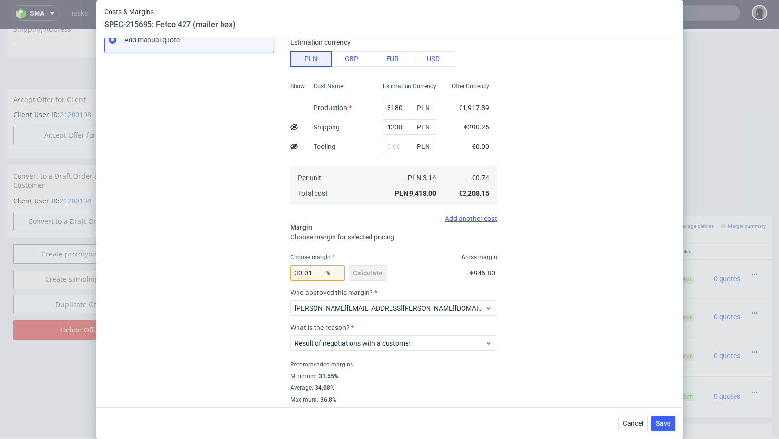
scroll to position [184, 0]
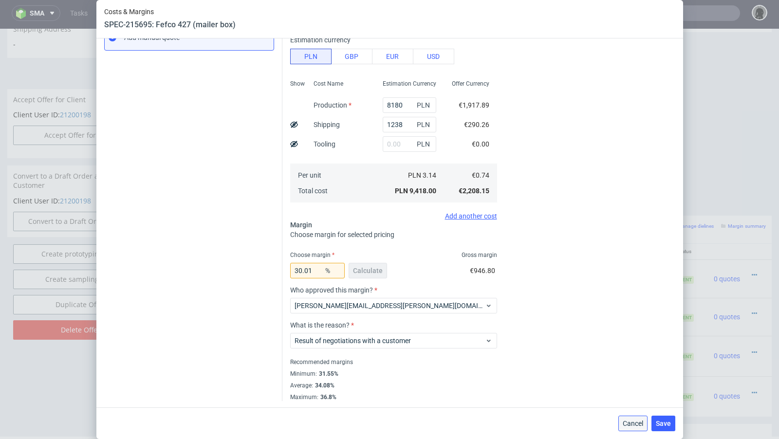
click at [625, 425] on span "Cancel" at bounding box center [633, 423] width 20 height 7
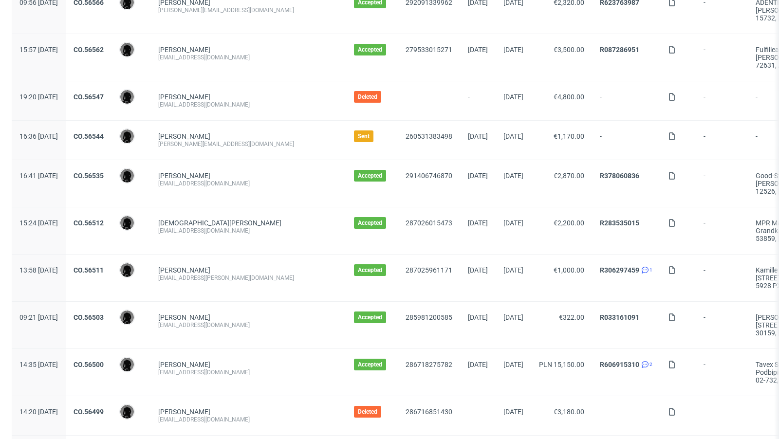
scroll to position [1023, 0]
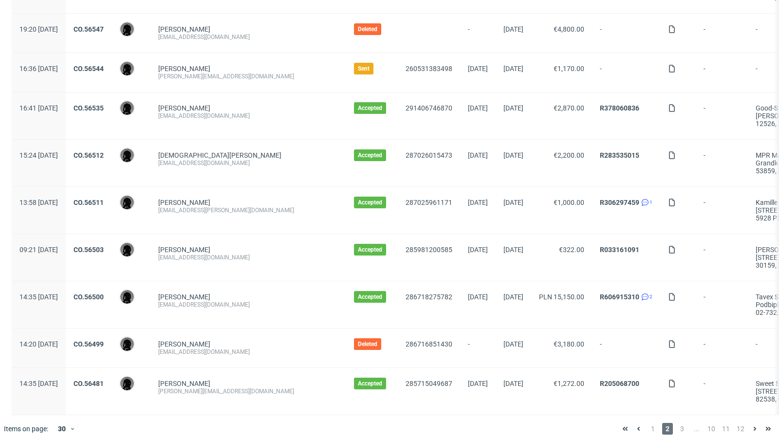
click at [638, 423] on div "1 2 3 ... 10 11 12" at bounding box center [696, 429] width 157 height 12
click at [648, 423] on span "1" at bounding box center [653, 429] width 11 height 12
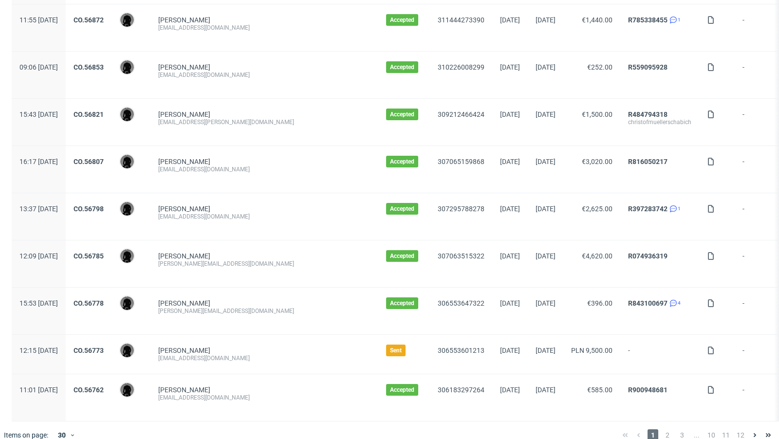
scroll to position [1007, 0]
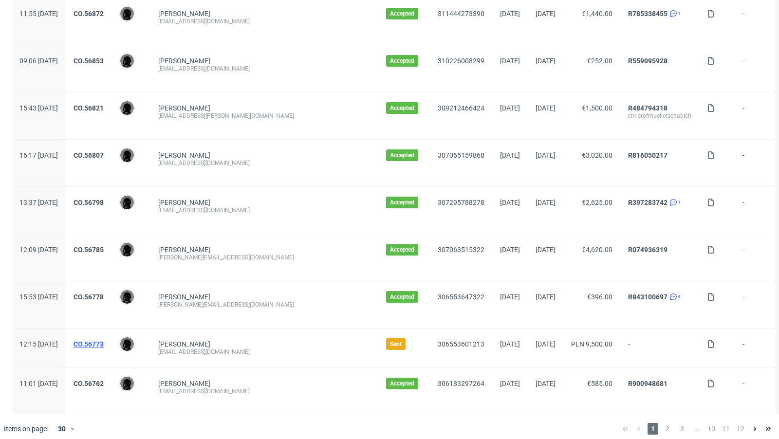
click at [104, 340] on link "CO.56773" at bounding box center [89, 344] width 30 height 8
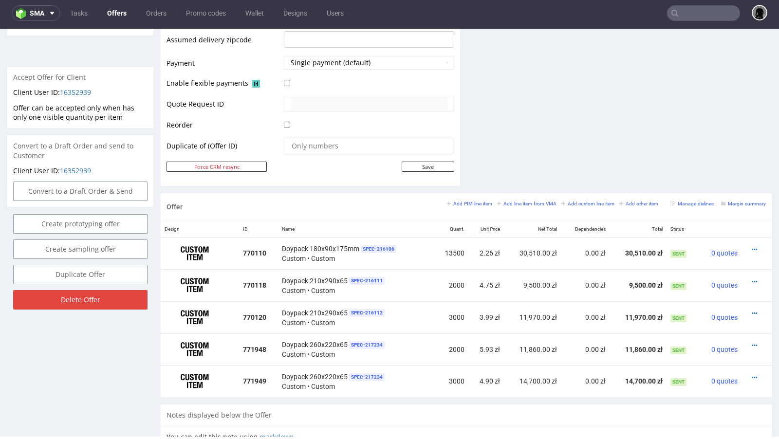
scroll to position [419, 0]
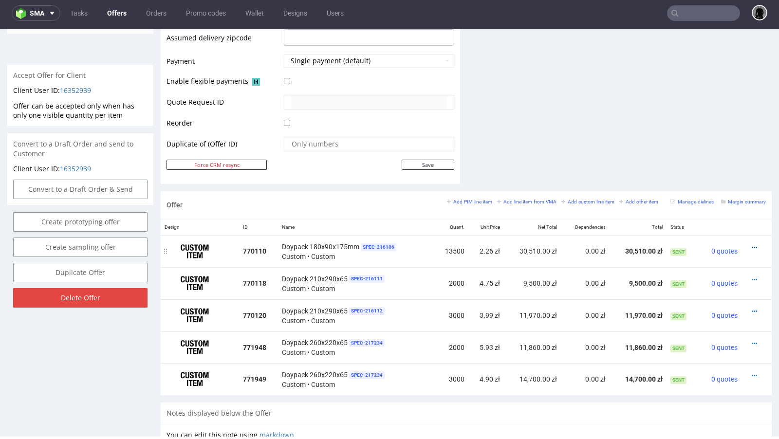
click at [752, 246] on icon at bounding box center [754, 247] width 5 height 7
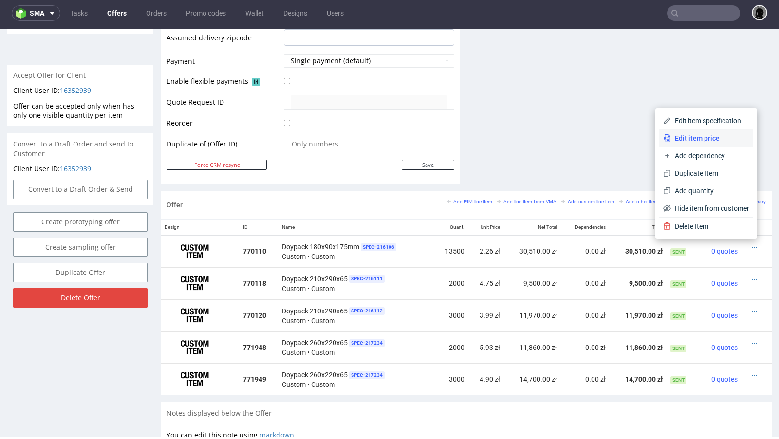
click at [695, 138] on span "Edit item price" at bounding box center [710, 138] width 78 height 10
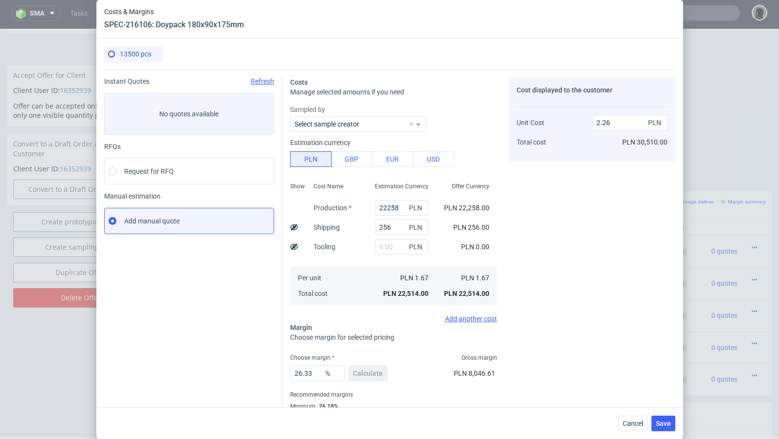
scroll to position [33, 0]
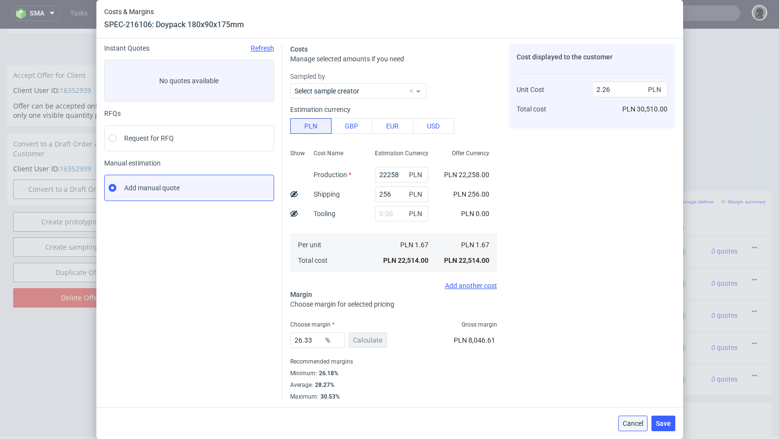
click at [636, 424] on span "Cancel" at bounding box center [633, 423] width 20 height 7
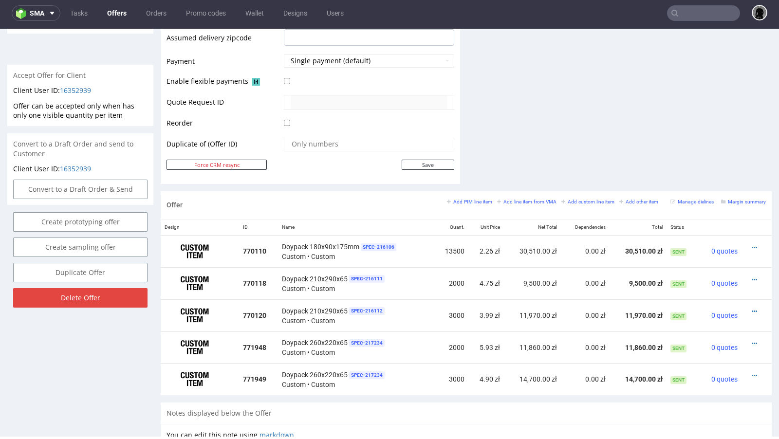
scroll to position [0, 0]
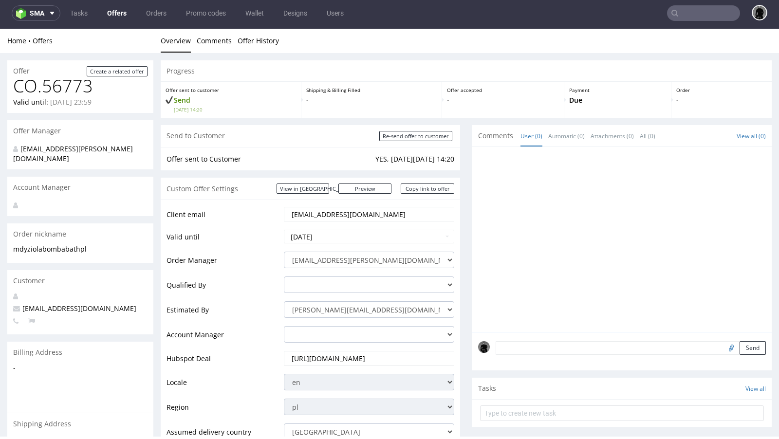
click at [119, 16] on link "Offers" at bounding box center [116, 13] width 31 height 16
